Goal: Find specific page/section: Find specific page/section

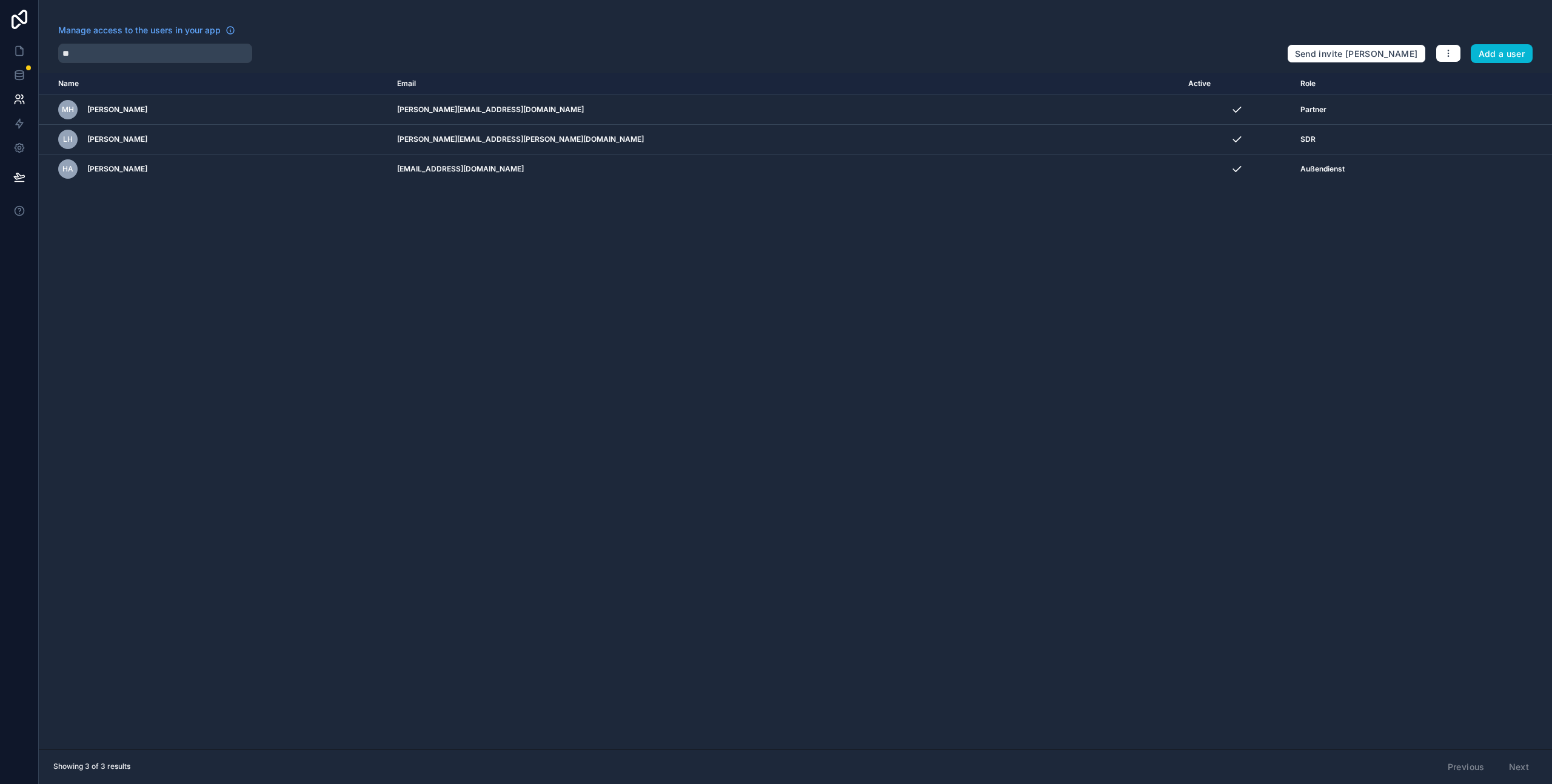
click at [0, 784] on nordpass-portal at bounding box center [0, 784] width 0 height 0
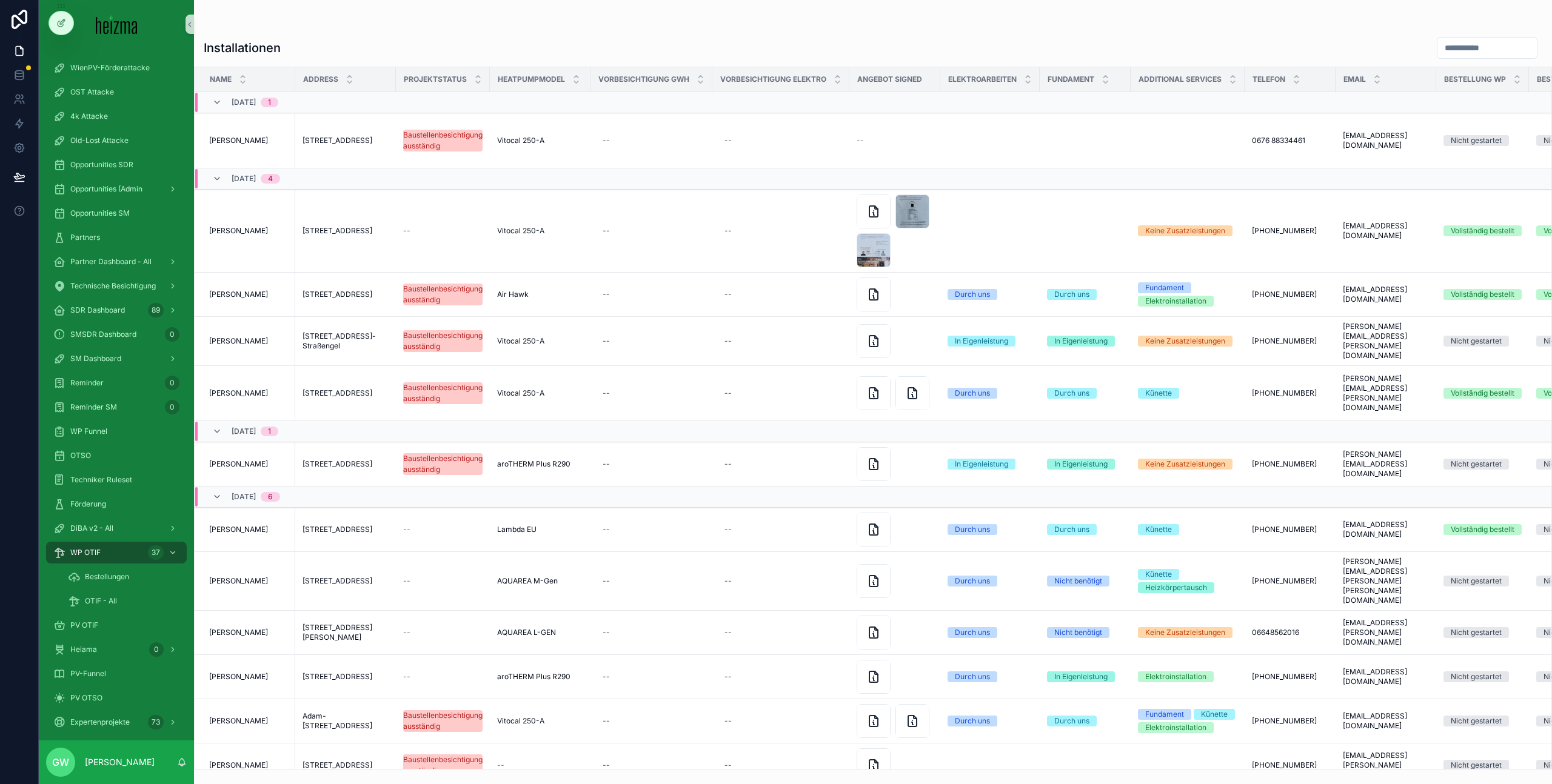
click at [323, 11] on div "Installationen Name Address Projektstatus HeatPumpModel Vorbesichtigung GWH Vor…" at bounding box center [873, 384] width 1358 height 770
click at [320, 12] on div "Installationen Name Address Projektstatus HeatPumpModel Vorbesichtigung GWH Vor…" at bounding box center [873, 384] width 1358 height 770
click at [326, 11] on div "Installationen Name Address Projektstatus HeatPumpModel Vorbesichtigung GWH Vor…" at bounding box center [873, 384] width 1358 height 770
drag, startPoint x: 279, startPoint y: 46, endPoint x: 201, endPoint y: 42, distance: 78.1
click at [197, 42] on div "Installationen" at bounding box center [873, 48] width 1358 height 23
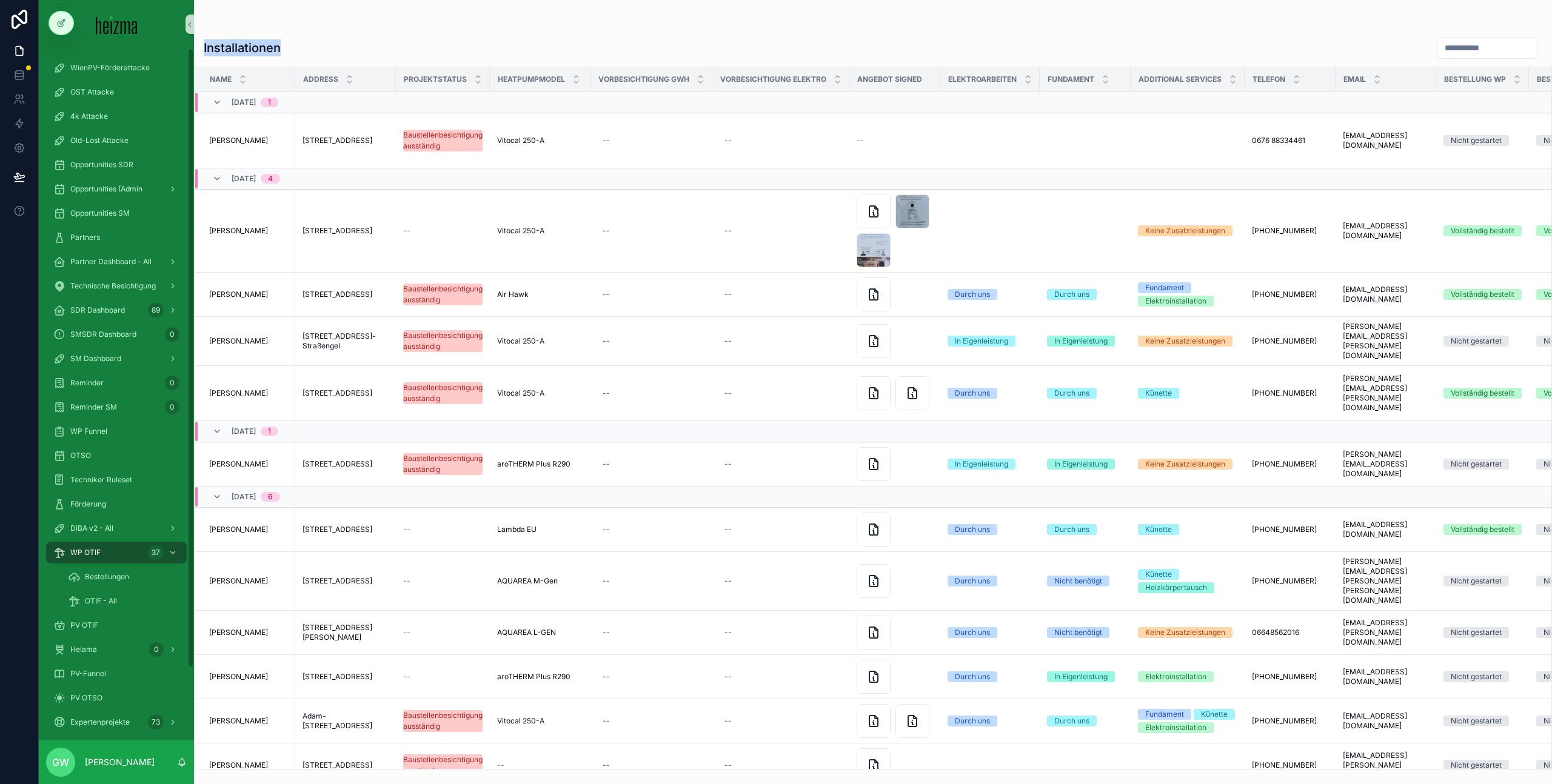
click at [204, 43] on h1 "Installationen" at bounding box center [242, 48] width 77 height 17
drag, startPoint x: 205, startPoint y: 45, endPoint x: 353, endPoint y: 53, distance: 148.2
click at [353, 53] on div "Installationen" at bounding box center [873, 48] width 1339 height 23
click at [353, 52] on div "Installationen" at bounding box center [873, 48] width 1339 height 23
drag, startPoint x: 281, startPoint y: 49, endPoint x: 202, endPoint y: 42, distance: 79.3
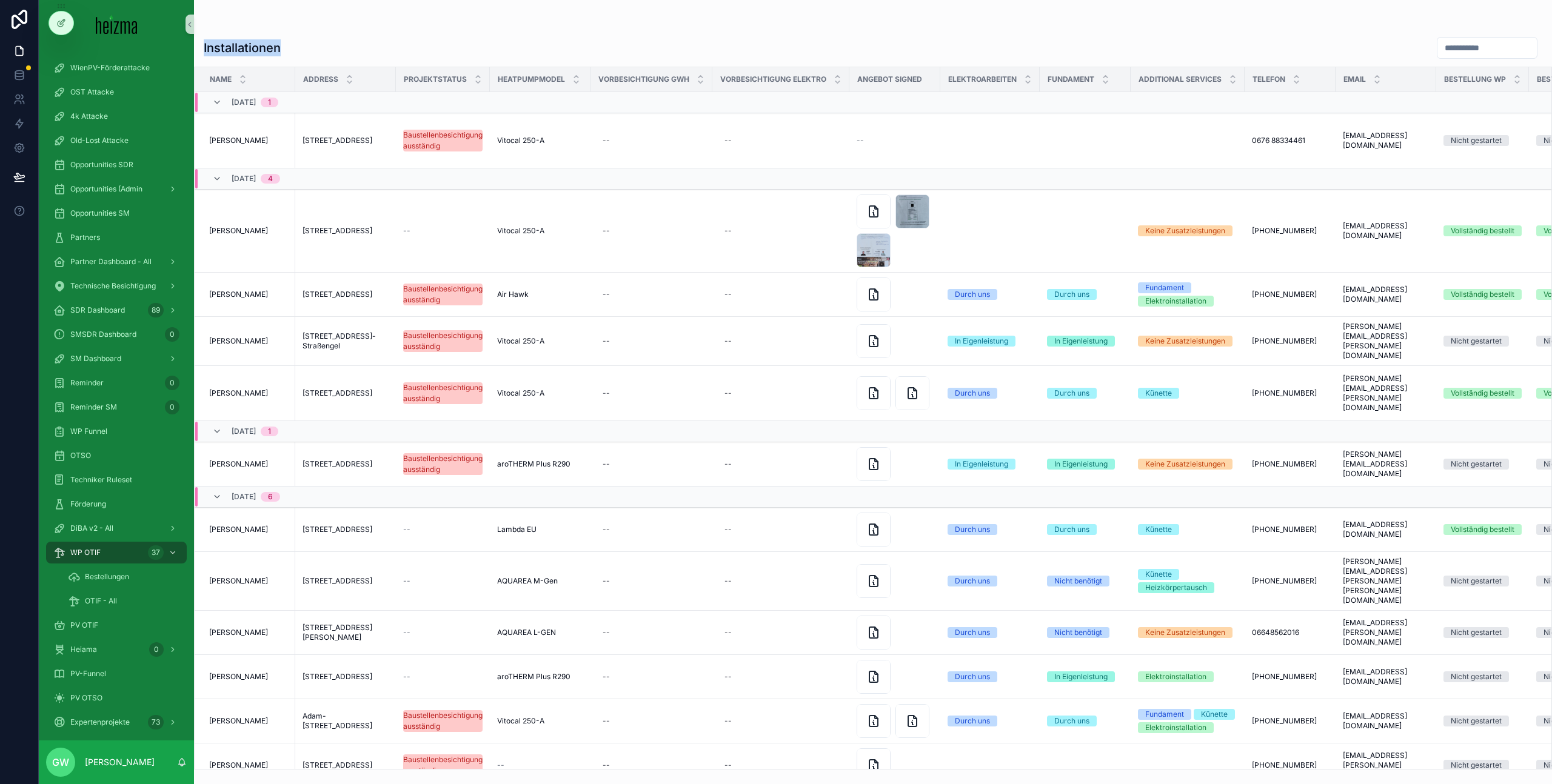
click at [202, 42] on div "Installationen" at bounding box center [873, 48] width 1358 height 23
click at [279, 44] on h1 "Installationen" at bounding box center [242, 48] width 77 height 17
click at [279, 43] on h1 "Installationen" at bounding box center [242, 48] width 77 height 17
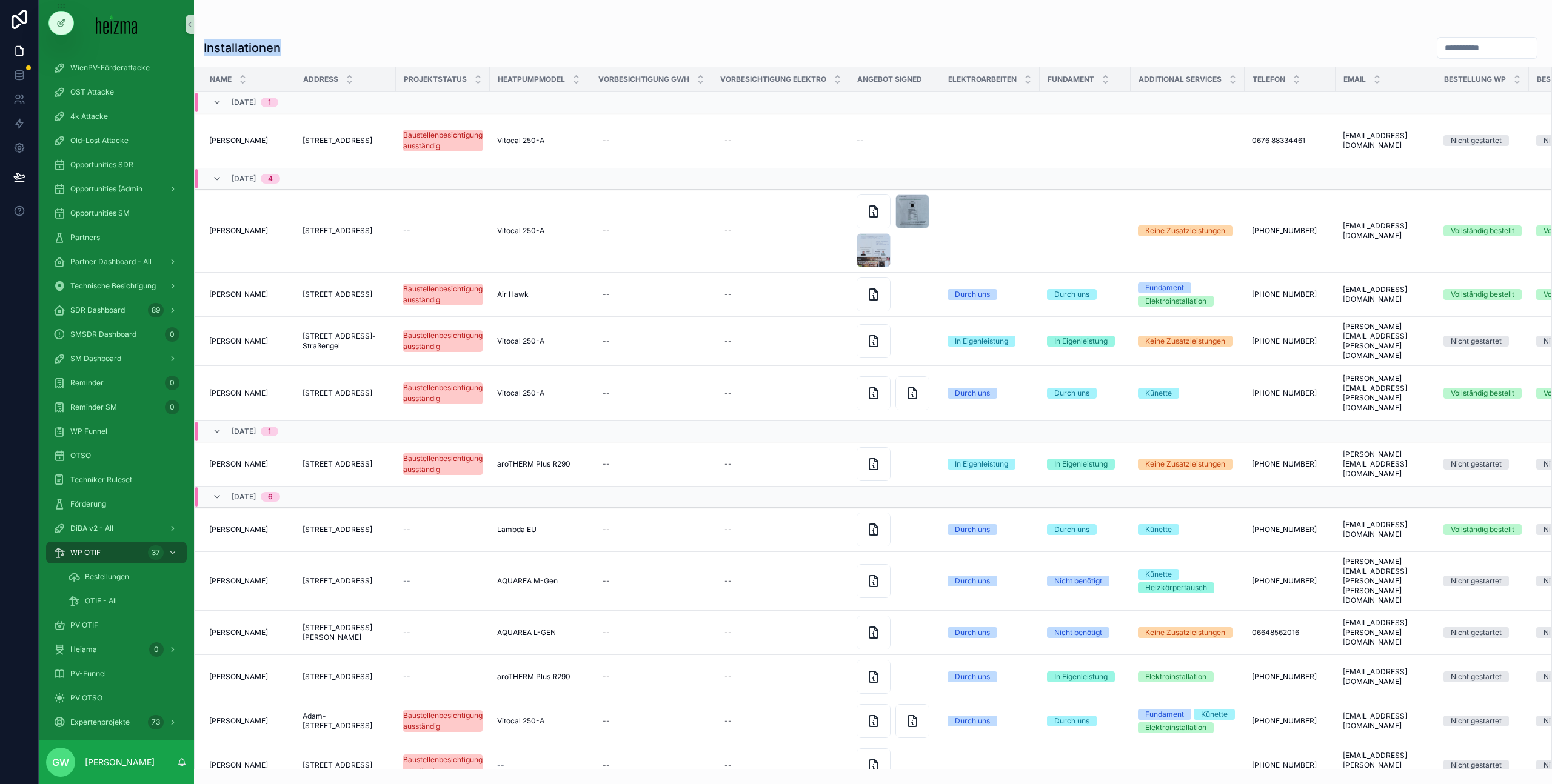
click at [279, 43] on h1 "Installationen" at bounding box center [242, 48] width 77 height 17
click at [271, 34] on div "Installationen Name Address Projektstatus HeatPumpModel Vorbesichtigung GWH Vor…" at bounding box center [873, 399] width 1358 height 741
